Goal: Information Seeking & Learning: Learn about a topic

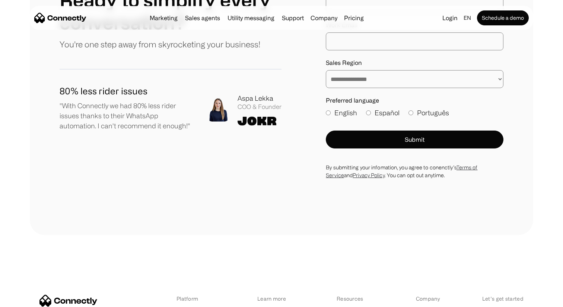
scroll to position [4115, 0]
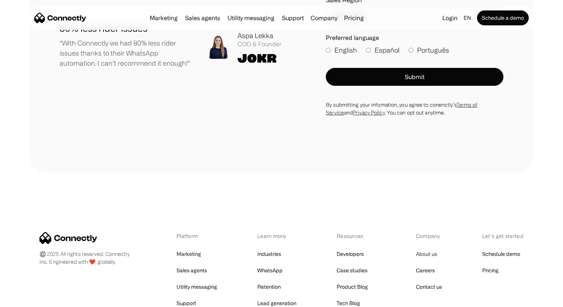
click at [424, 249] on link "About us" at bounding box center [426, 254] width 21 height 10
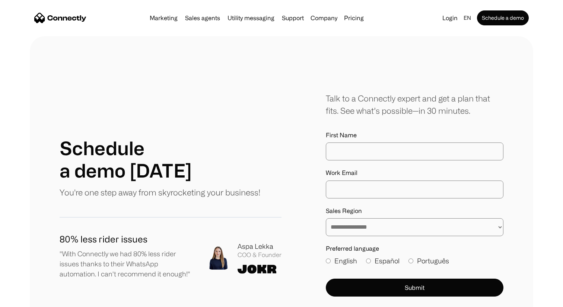
scroll to position [801, 0]
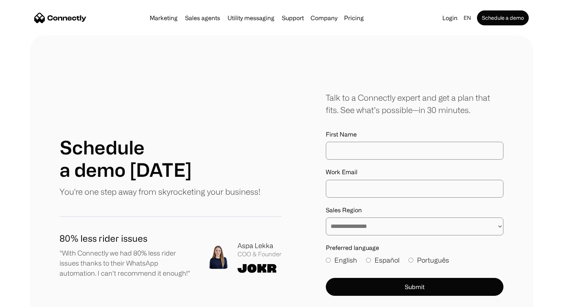
click at [242, 246] on div "Aspa Lekka" at bounding box center [260, 245] width 44 height 10
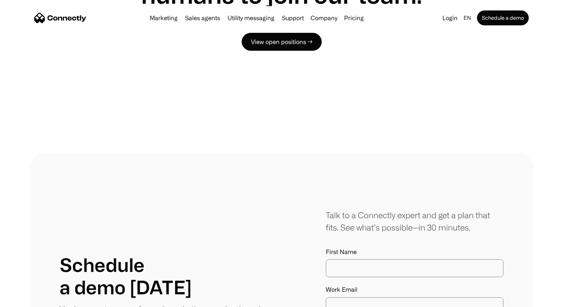
scroll to position [648, 0]
